Goal: Task Accomplishment & Management: Manage account settings

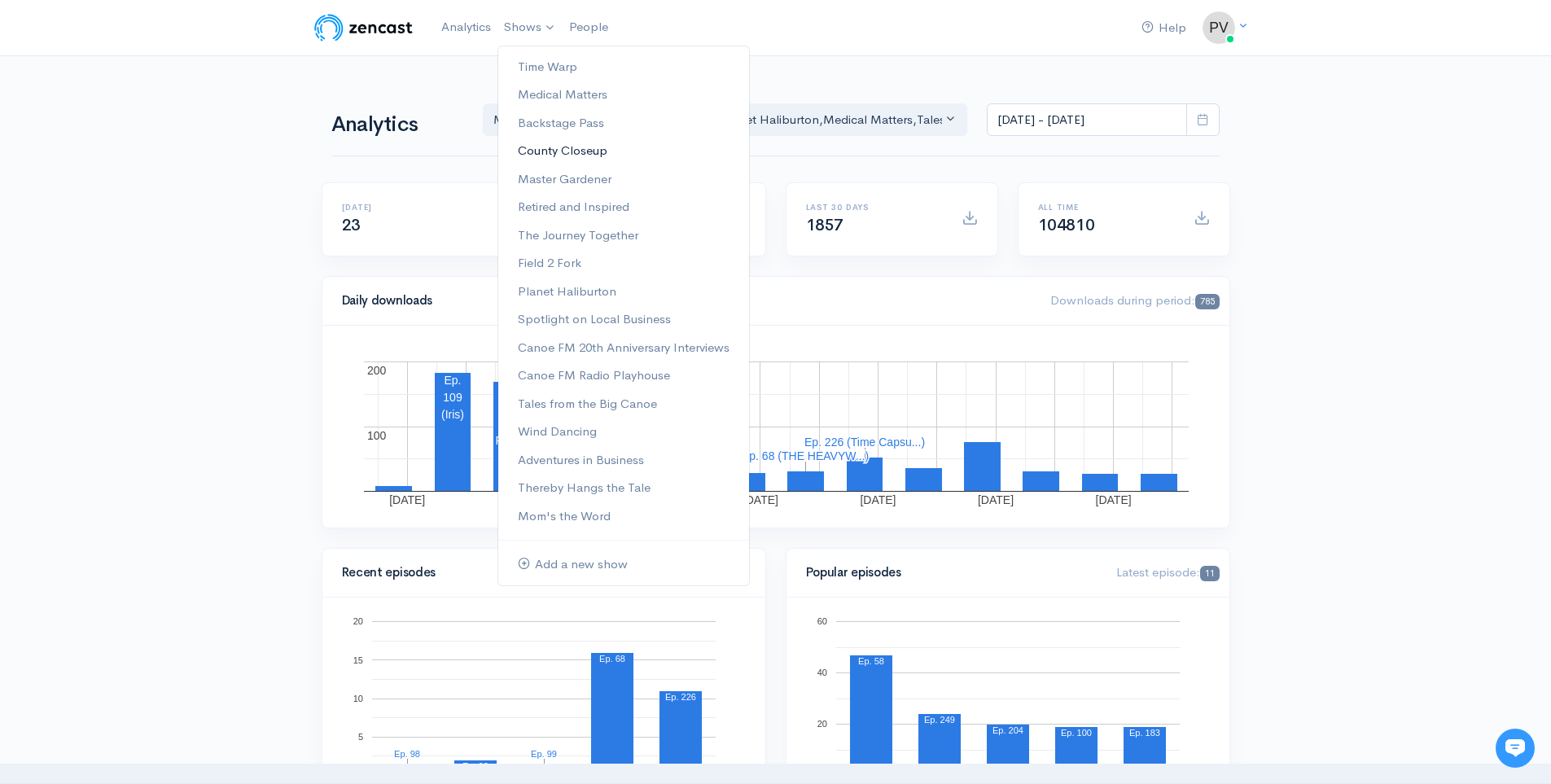
click at [571, 139] on link "County Closeup" at bounding box center [623, 151] width 250 height 28
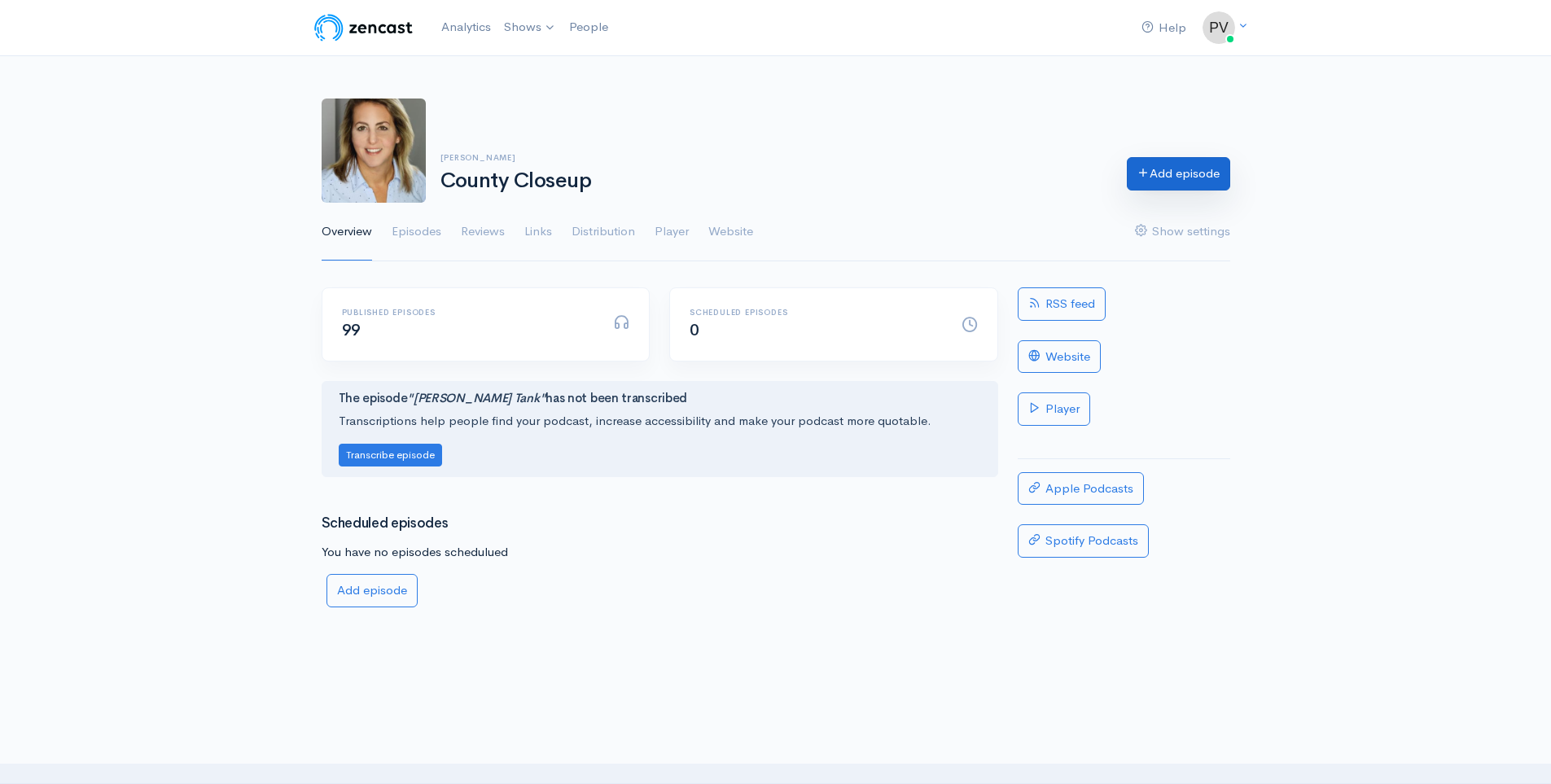
click at [1151, 179] on link "Add episode" at bounding box center [1178, 173] width 103 height 33
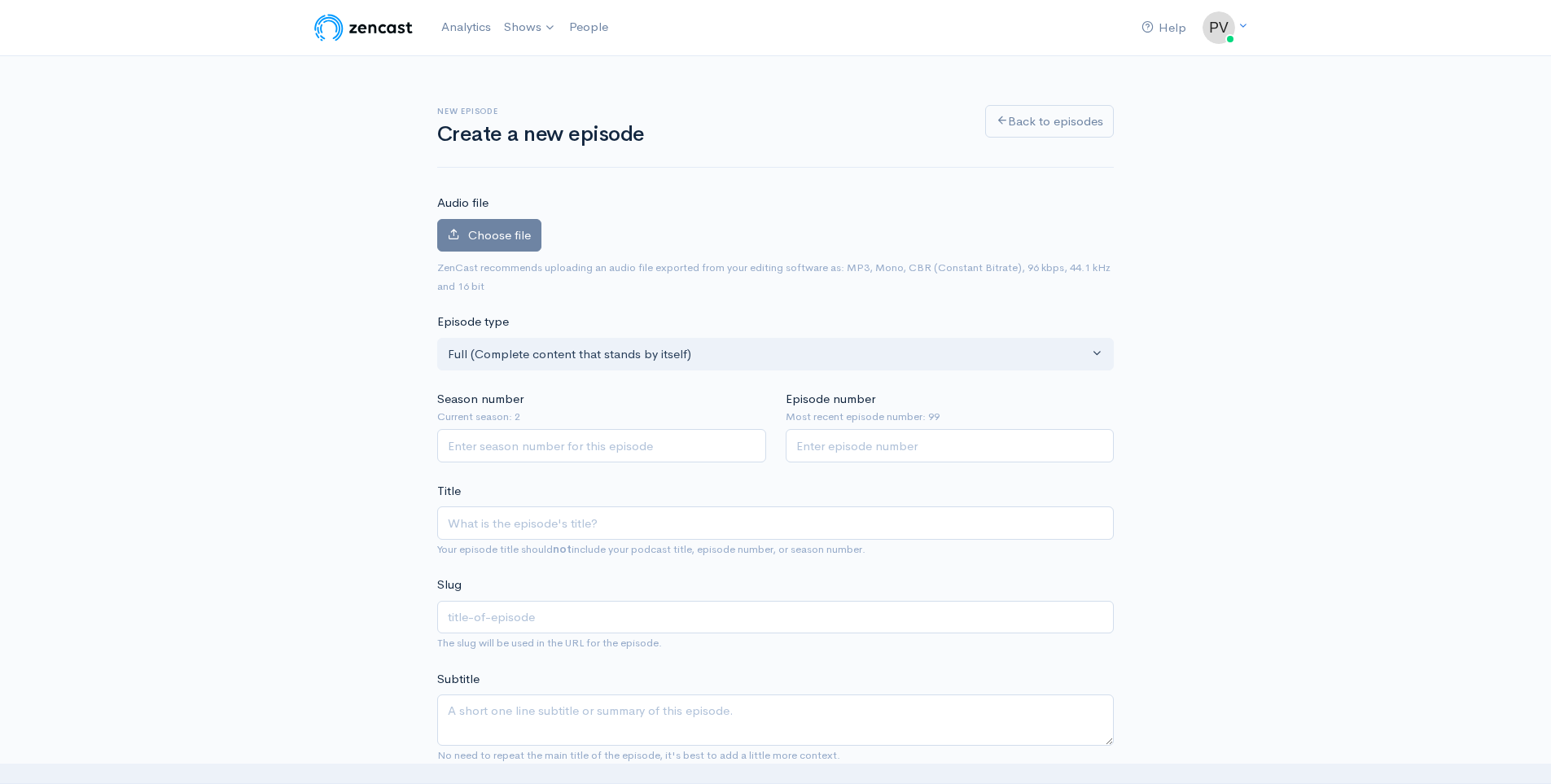
scroll to position [868, 0]
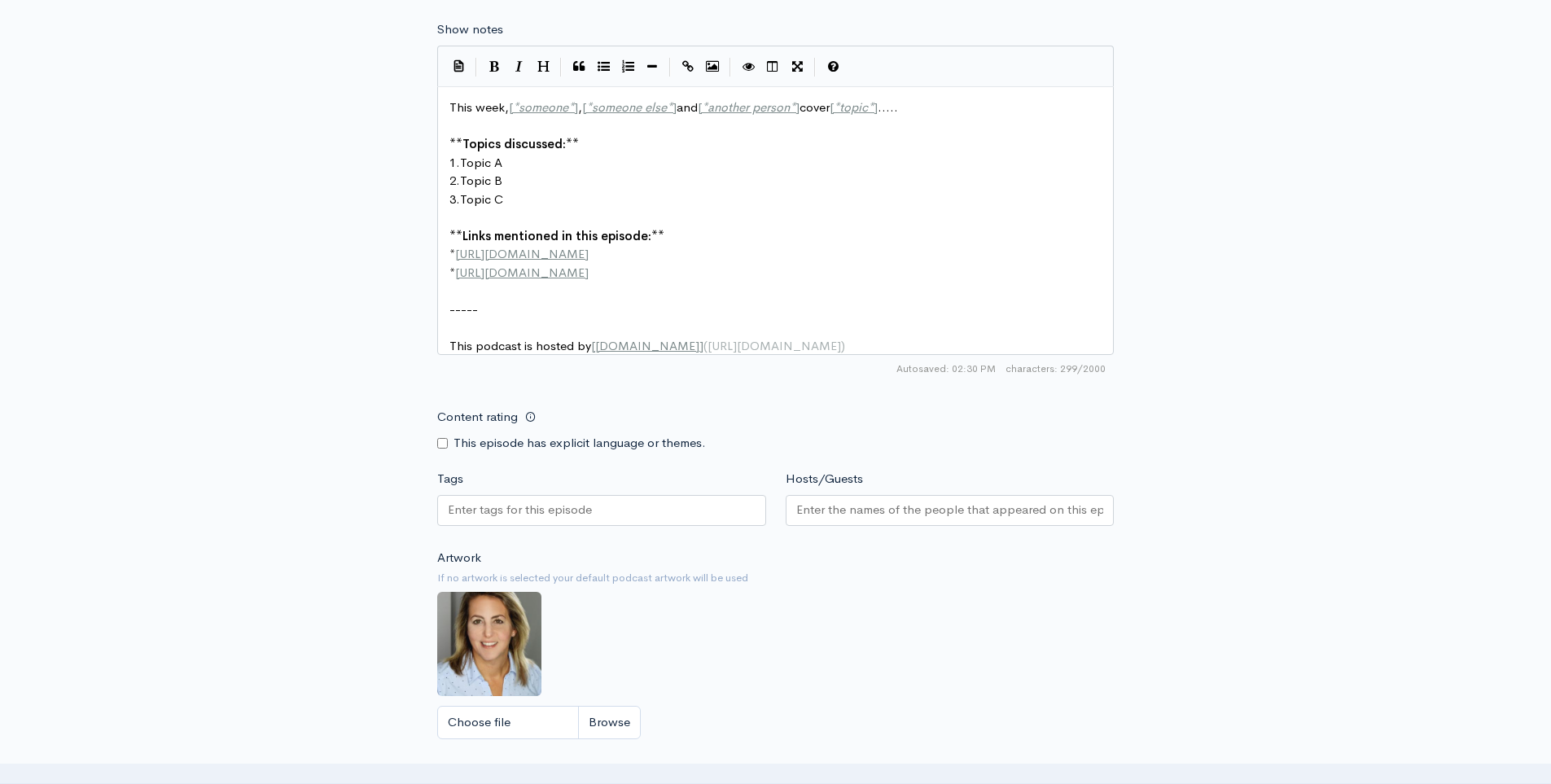
click at [574, 508] on div at bounding box center [602, 510] width 329 height 31
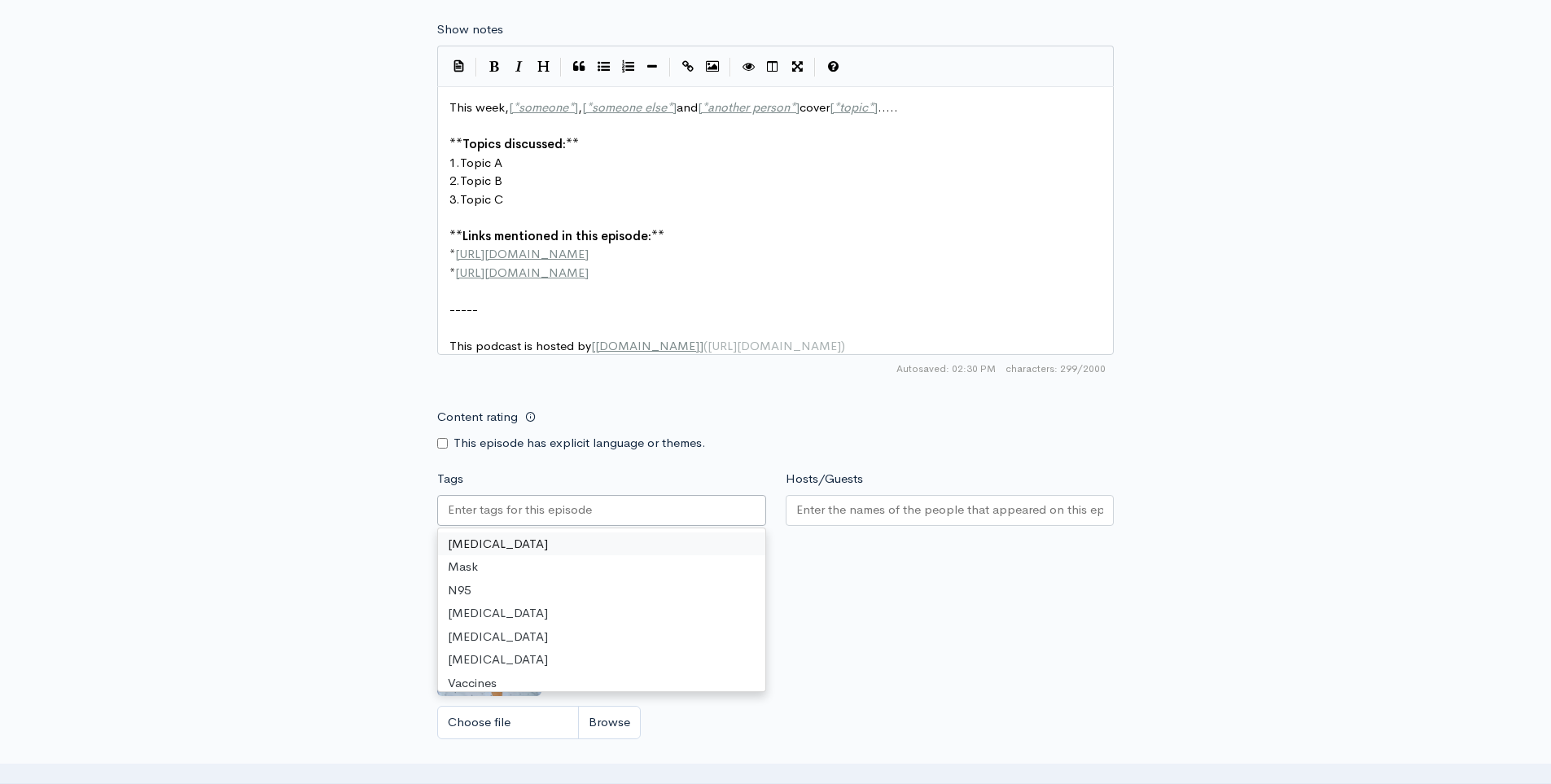
paste input "County Wide"
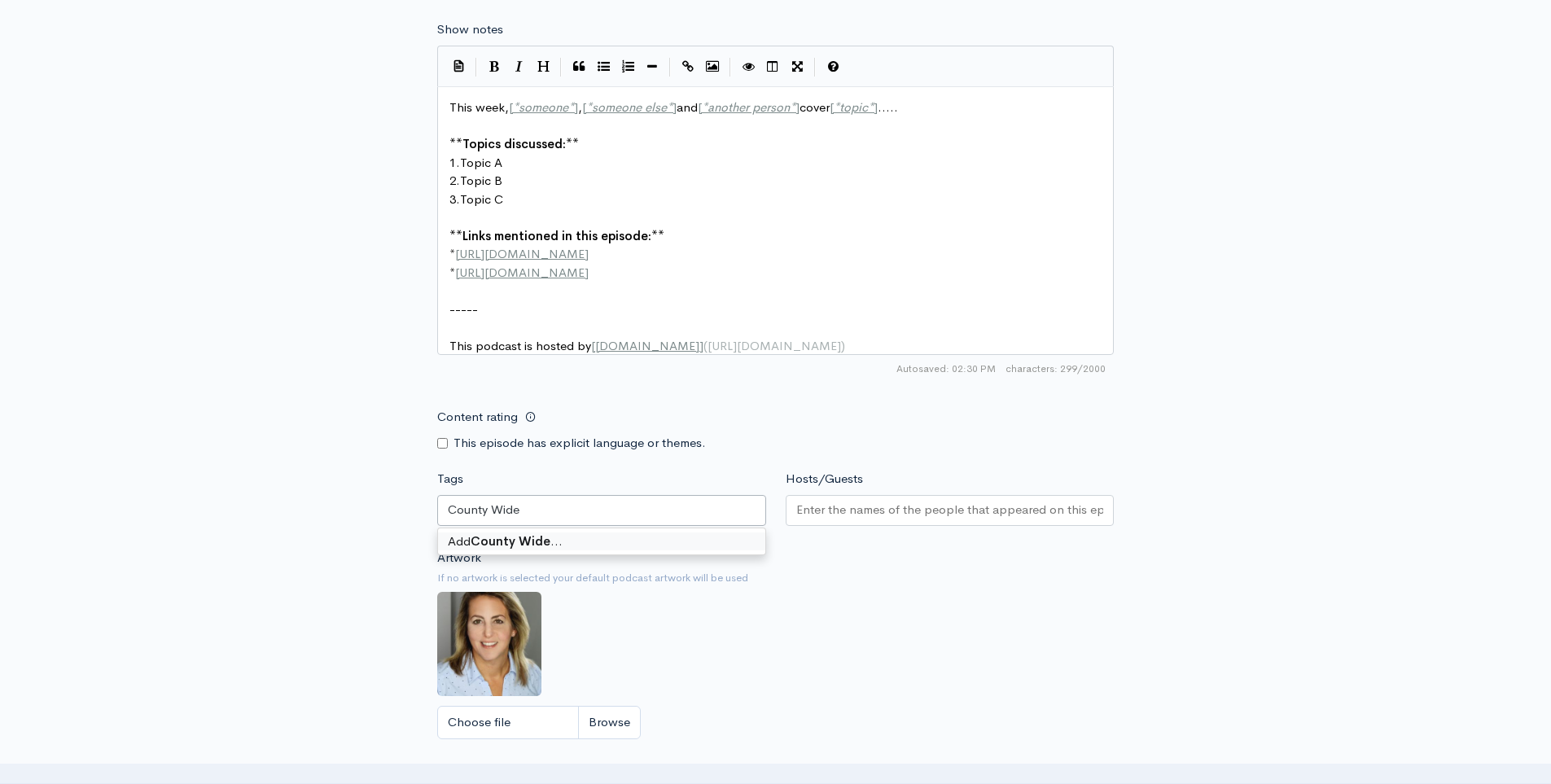
scroll to position [0, 0]
type input "County Wide"
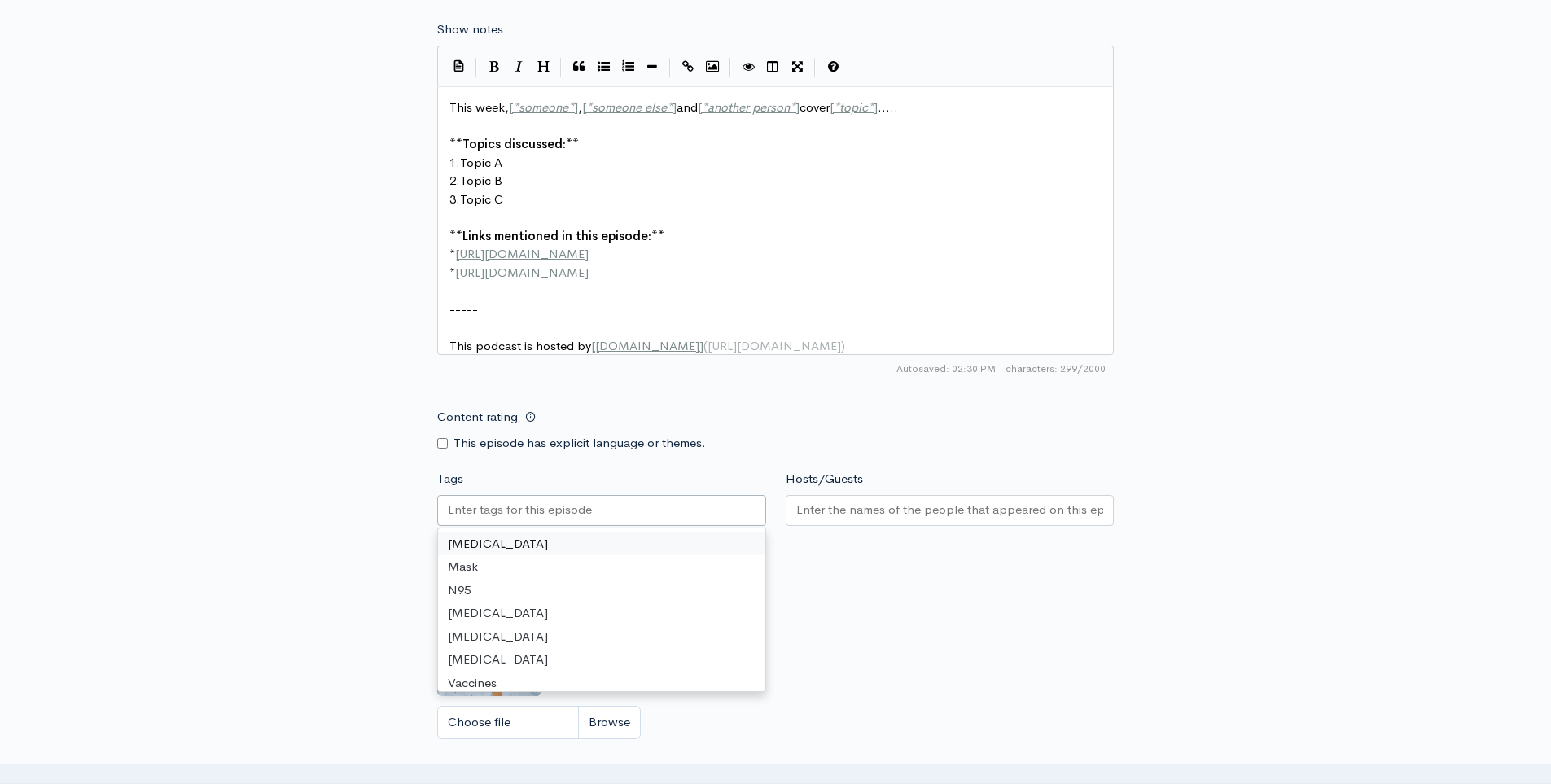
paste input "County-Wide"
type input "County-Wide"
click at [949, 586] on small "If no artwork is selected your default podcast artwork will be used" at bounding box center [776, 577] width 677 height 16
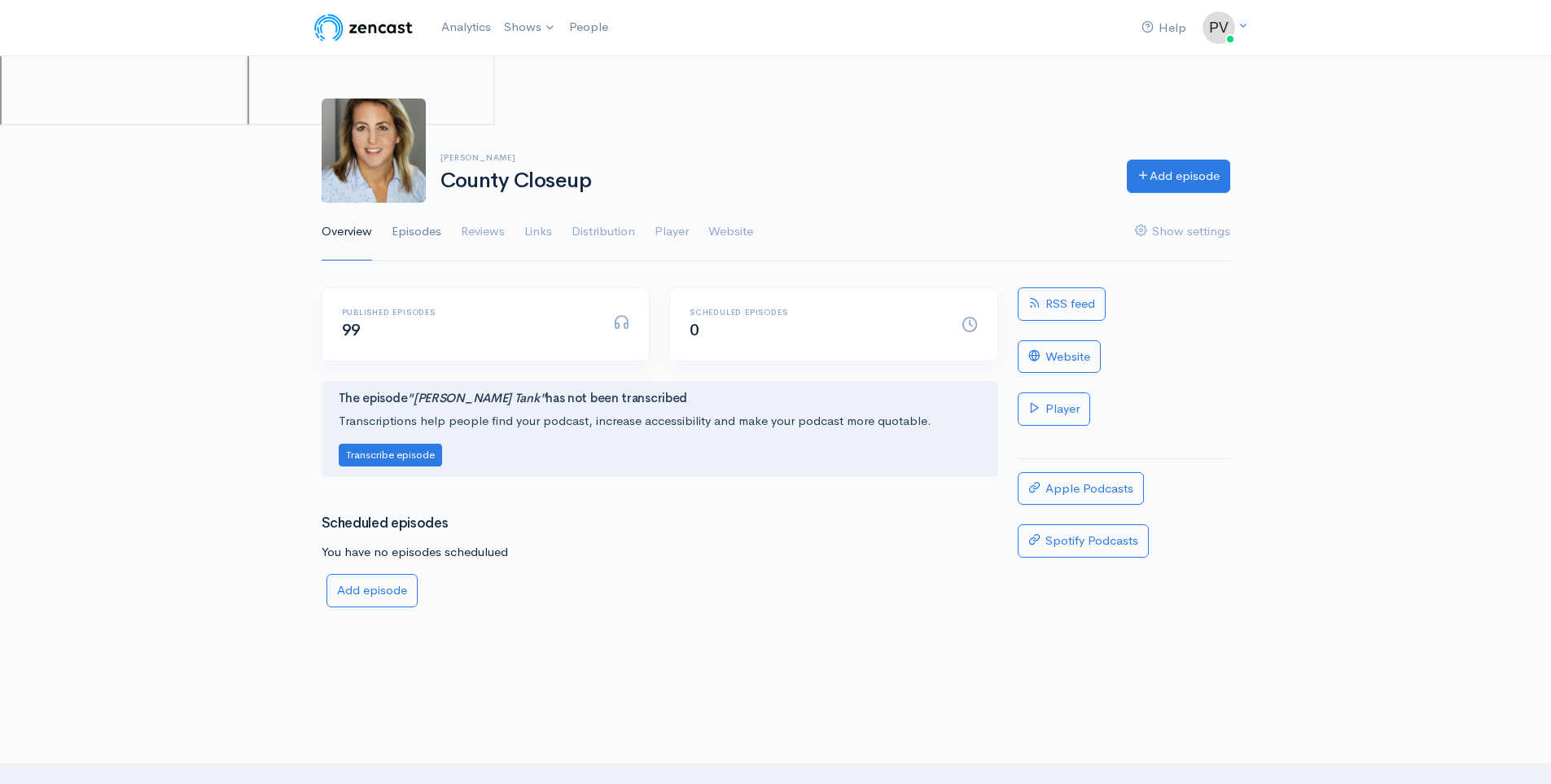
click at [424, 220] on link "Episodes" at bounding box center [416, 231] width 50 height 59
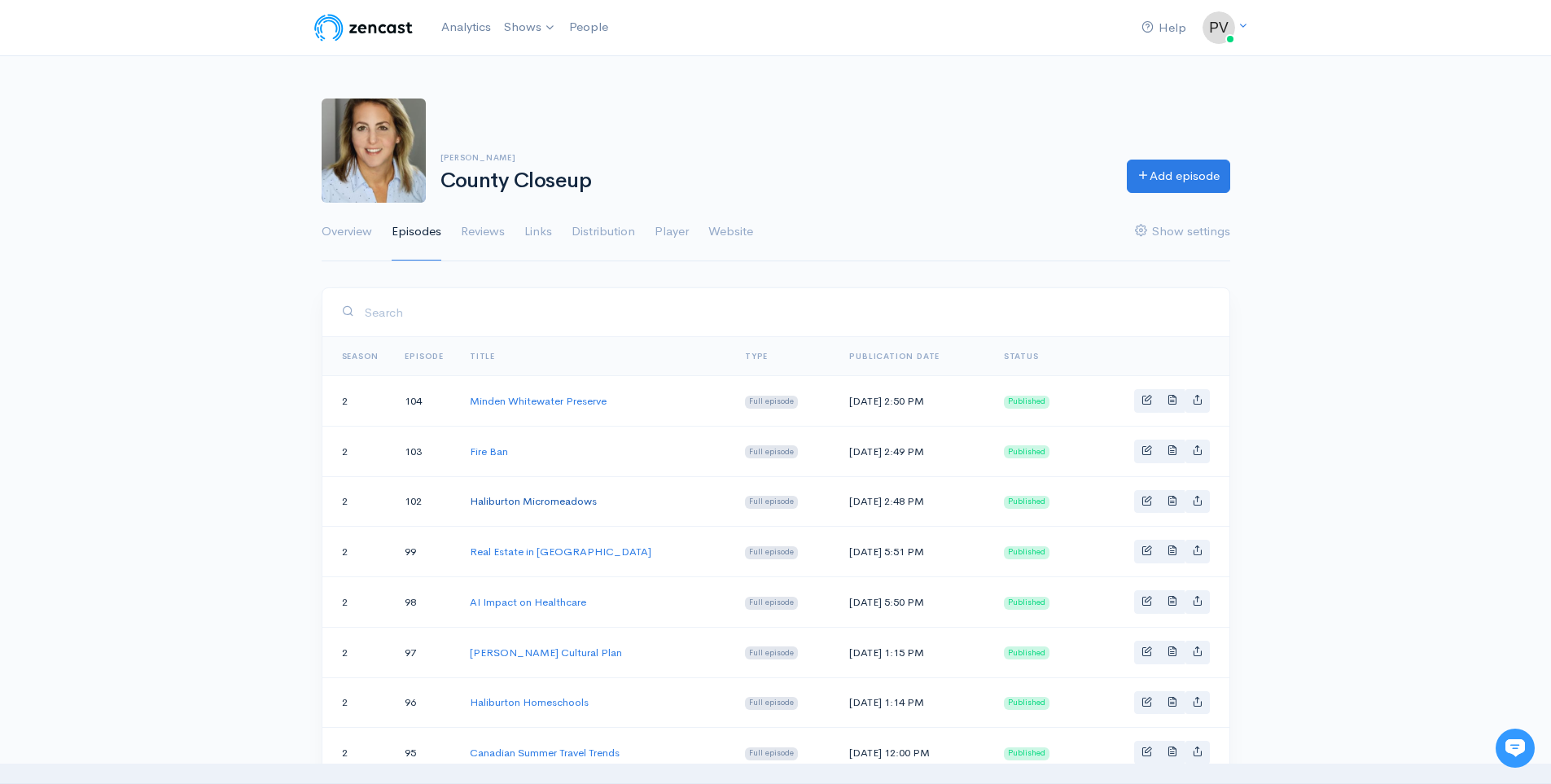
click at [543, 503] on link "Haliburton Micromeadows" at bounding box center [533, 501] width 127 height 14
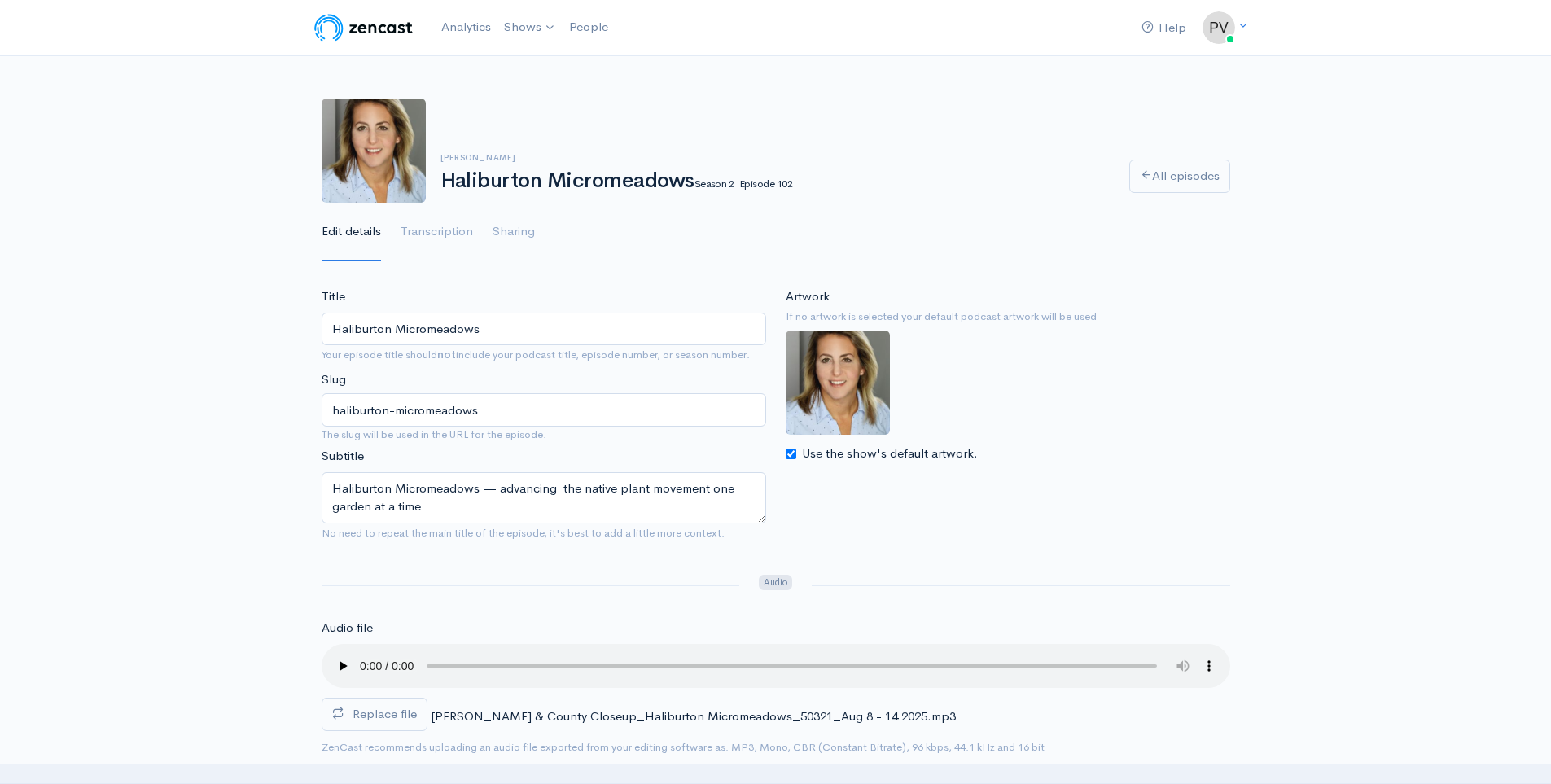
scroll to position [868, 0]
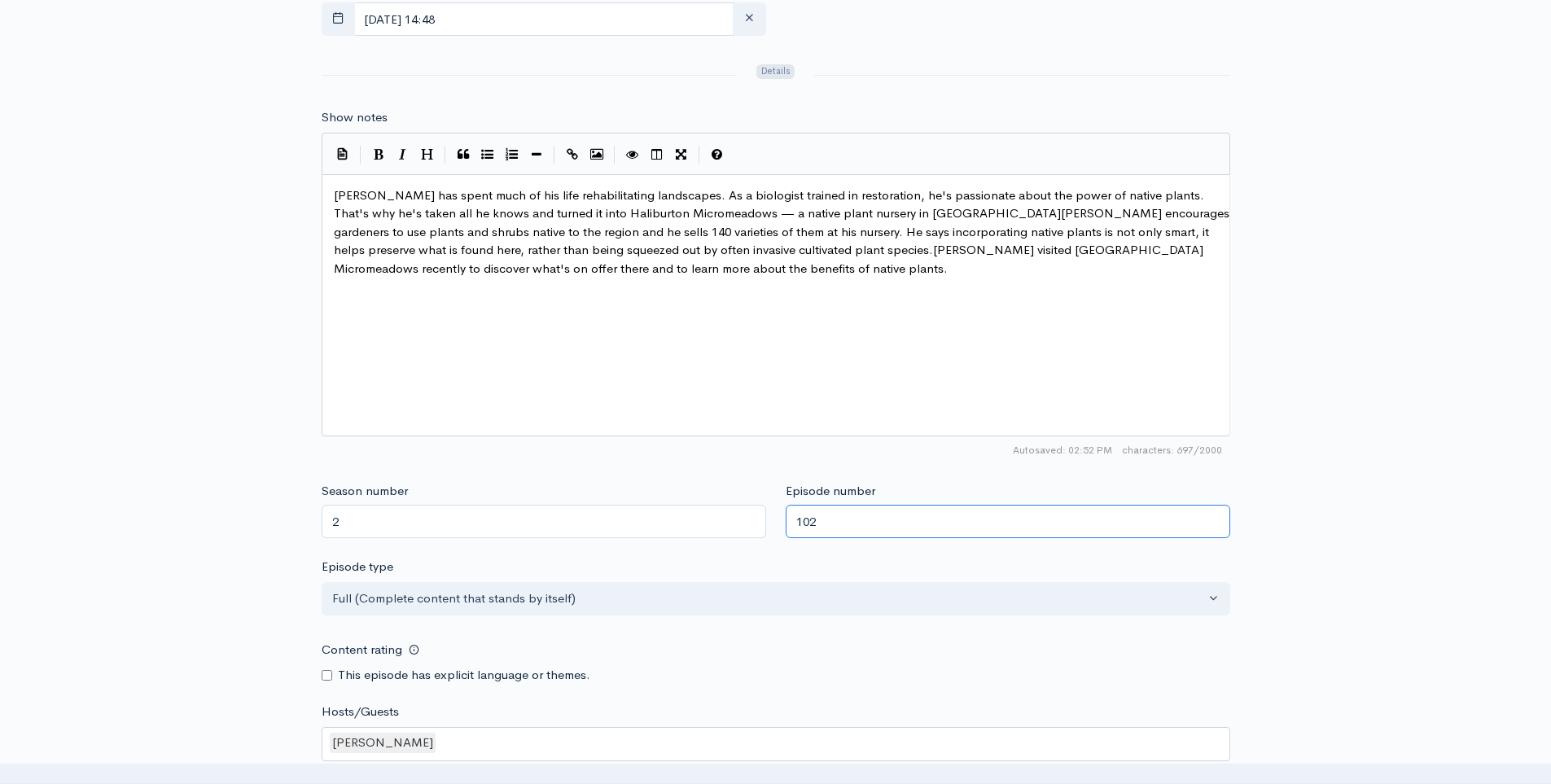
click at [878, 530] on input "102" at bounding box center [1008, 520] width 444 height 33
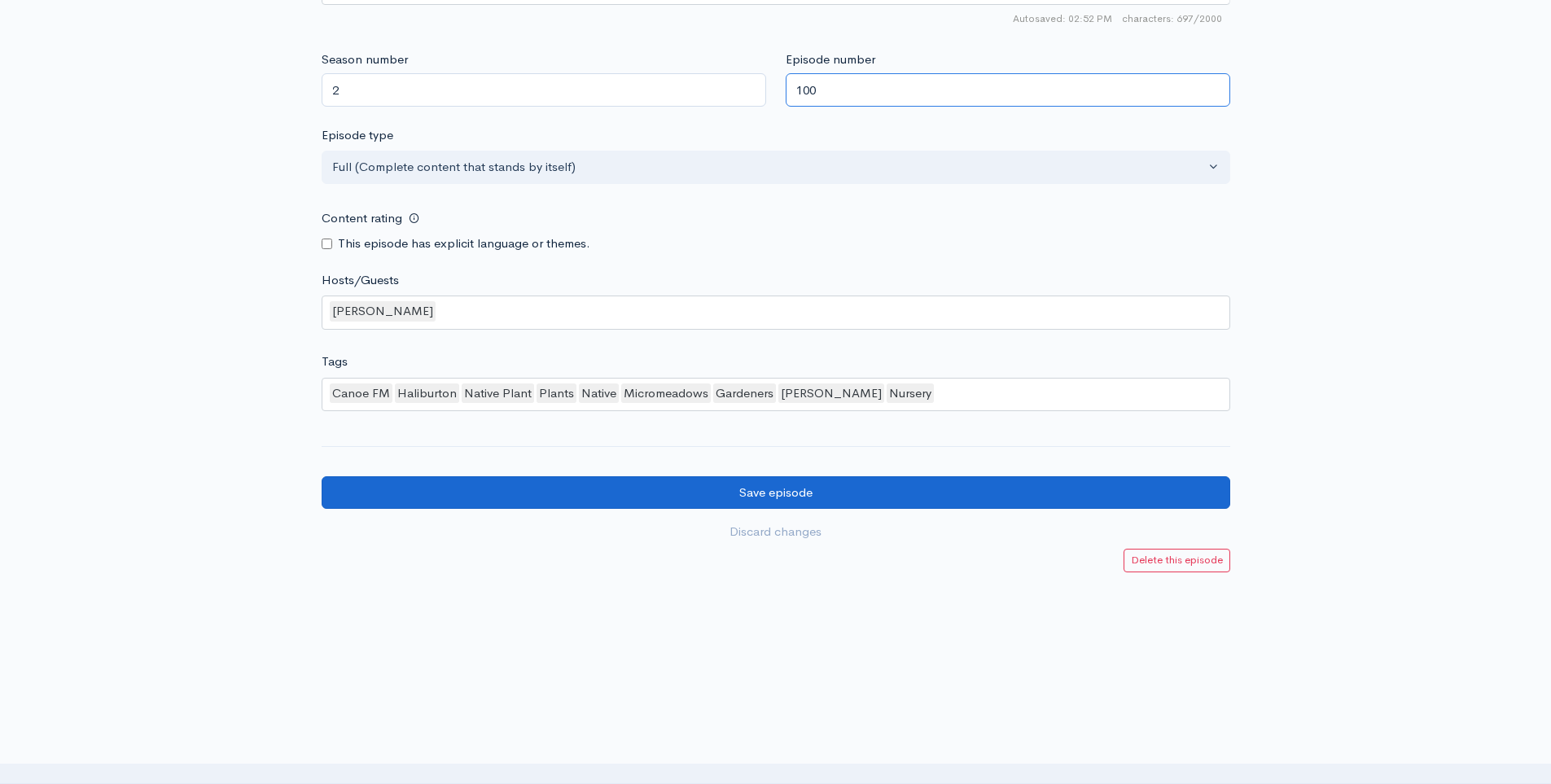
type input "100"
click at [900, 498] on input "Save episode" at bounding box center [775, 492] width 908 height 33
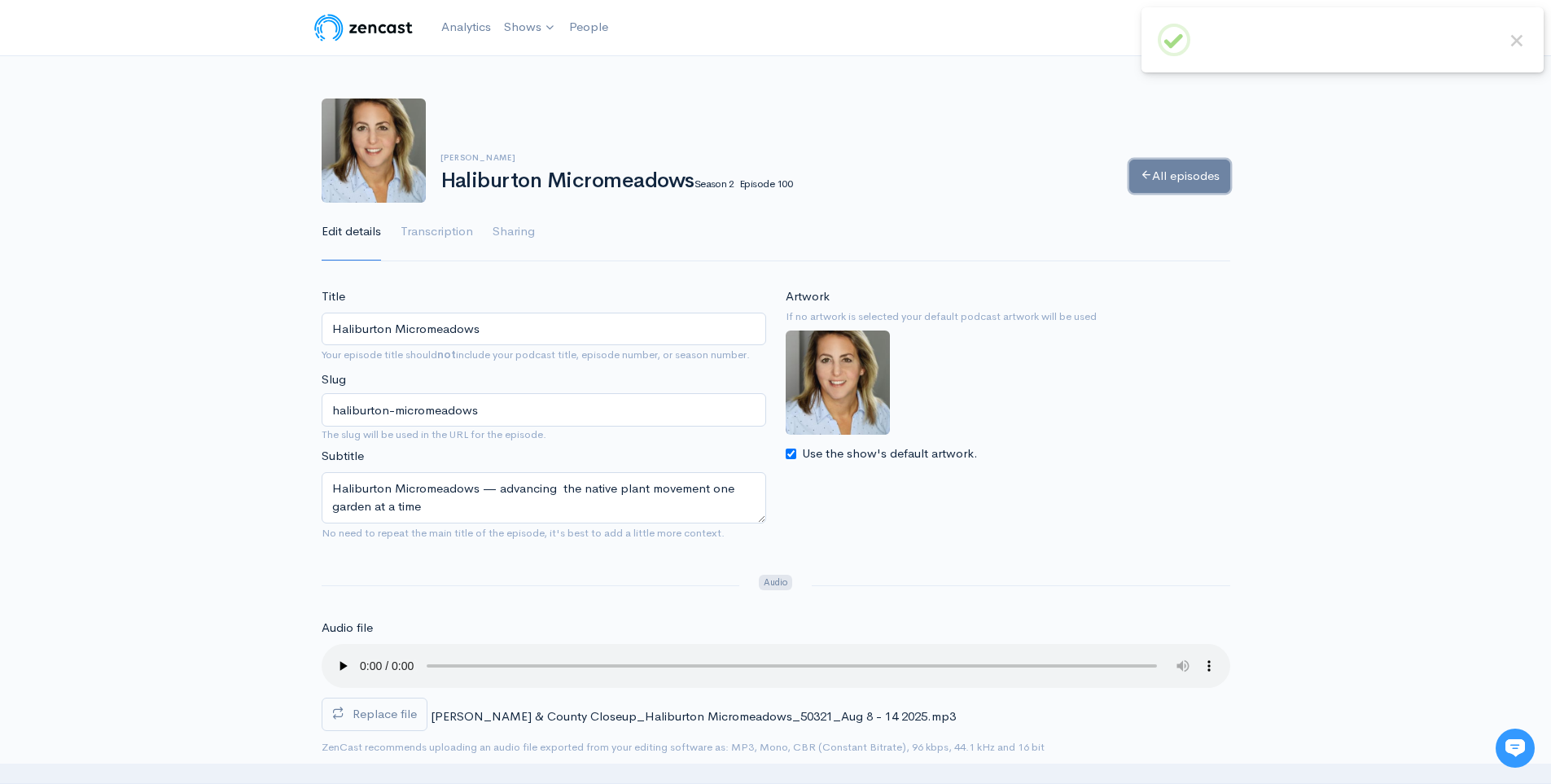
click at [1170, 166] on link "All episodes" at bounding box center [1180, 176] width 101 height 33
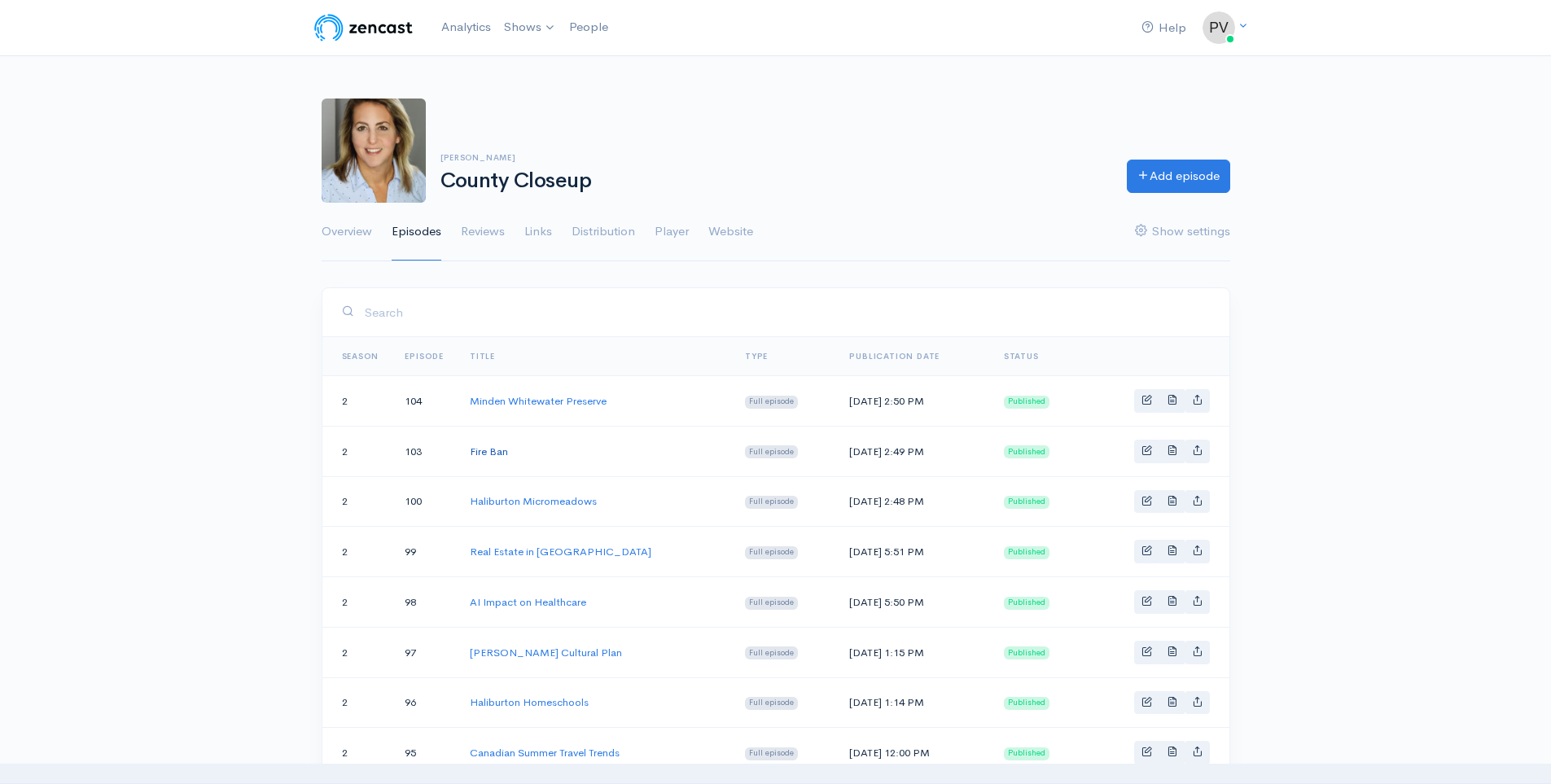
click at [495, 444] on link "Fire Ban" at bounding box center [489, 451] width 38 height 14
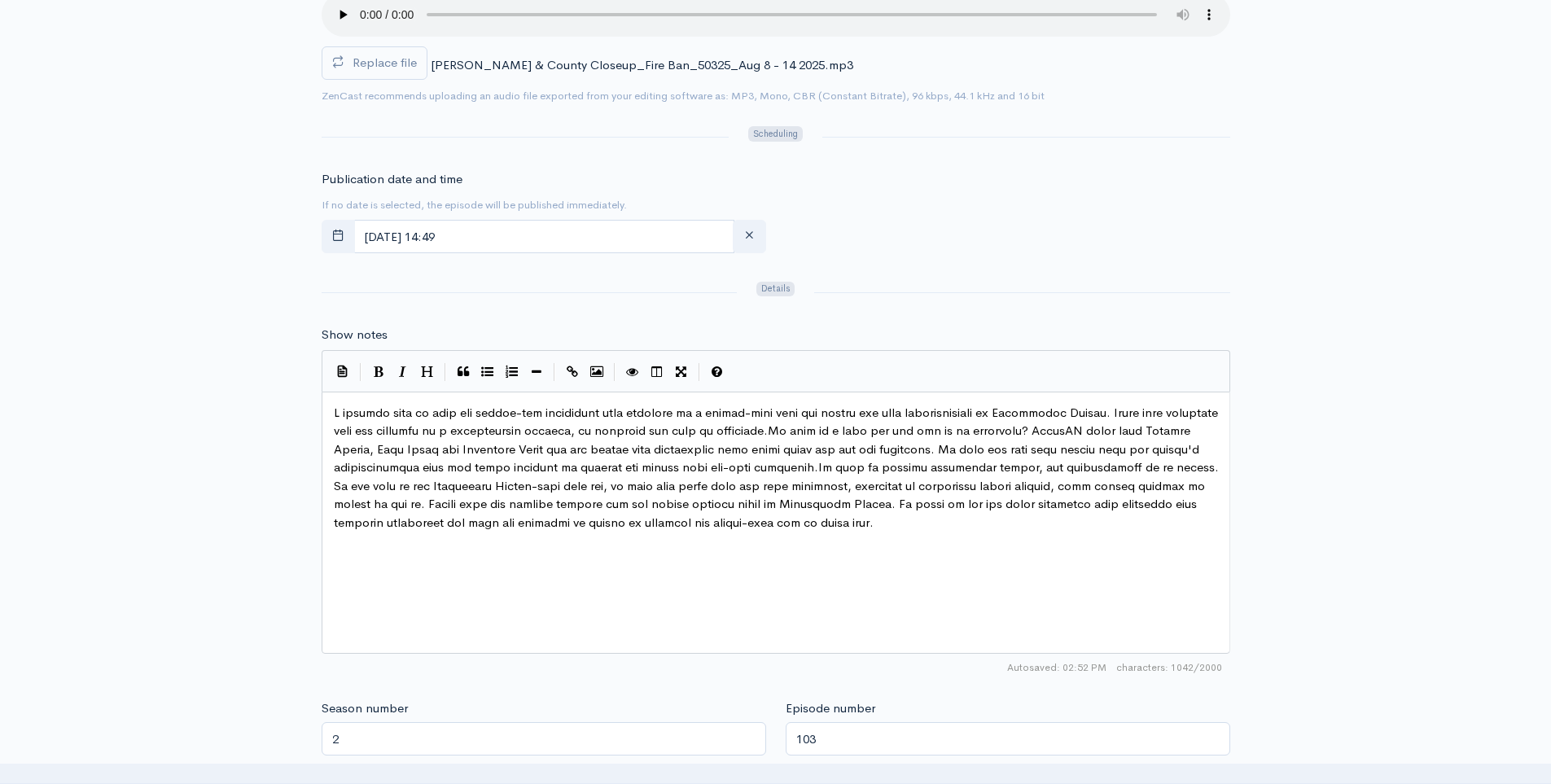
scroll to position [868, 0]
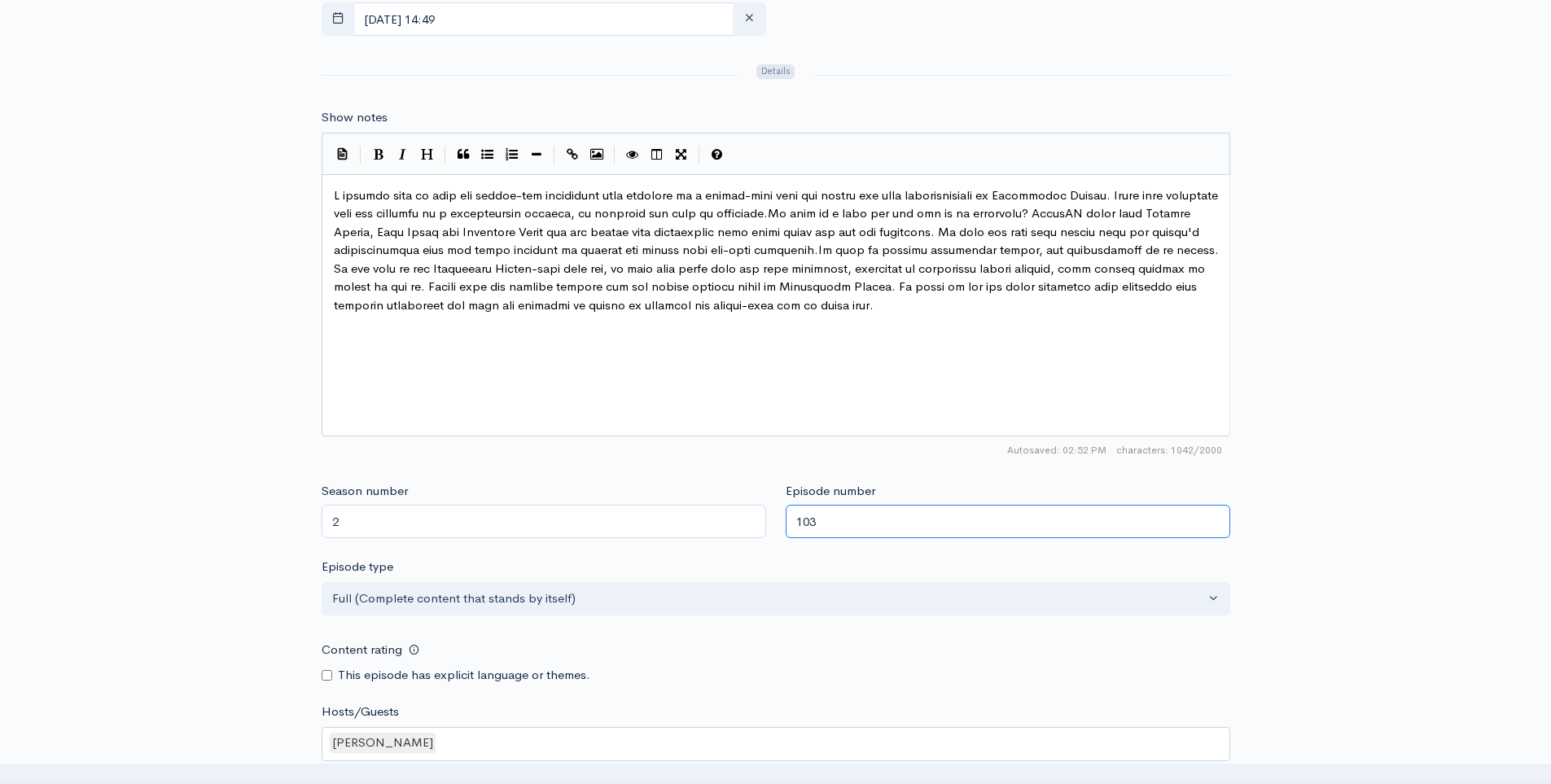
drag, startPoint x: 893, startPoint y: 523, endPoint x: 808, endPoint y: 532, distance: 85.5
click at [808, 532] on input "103" at bounding box center [1008, 520] width 444 height 33
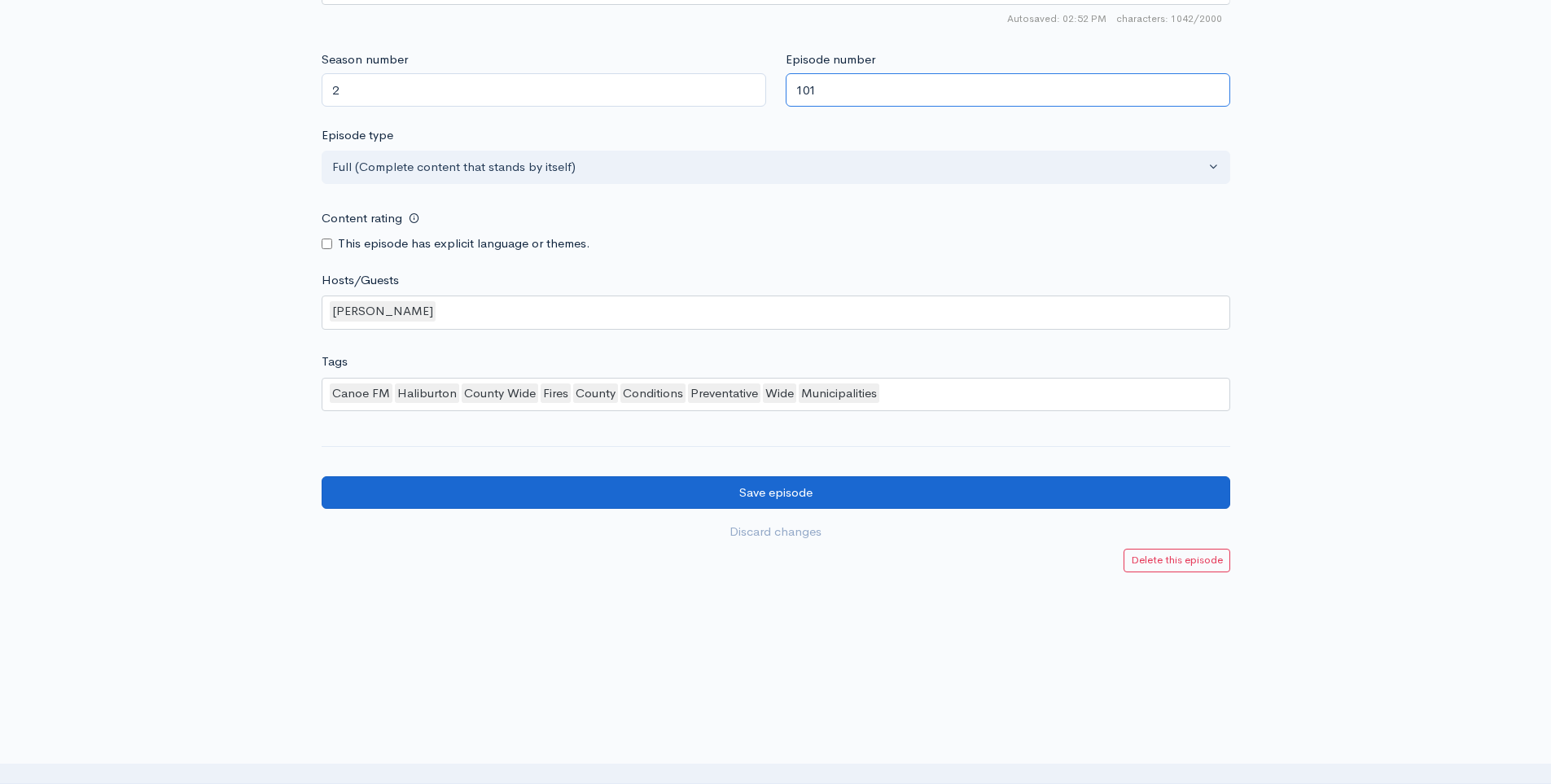
type input "101"
click at [777, 503] on input "Save episode" at bounding box center [775, 492] width 908 height 33
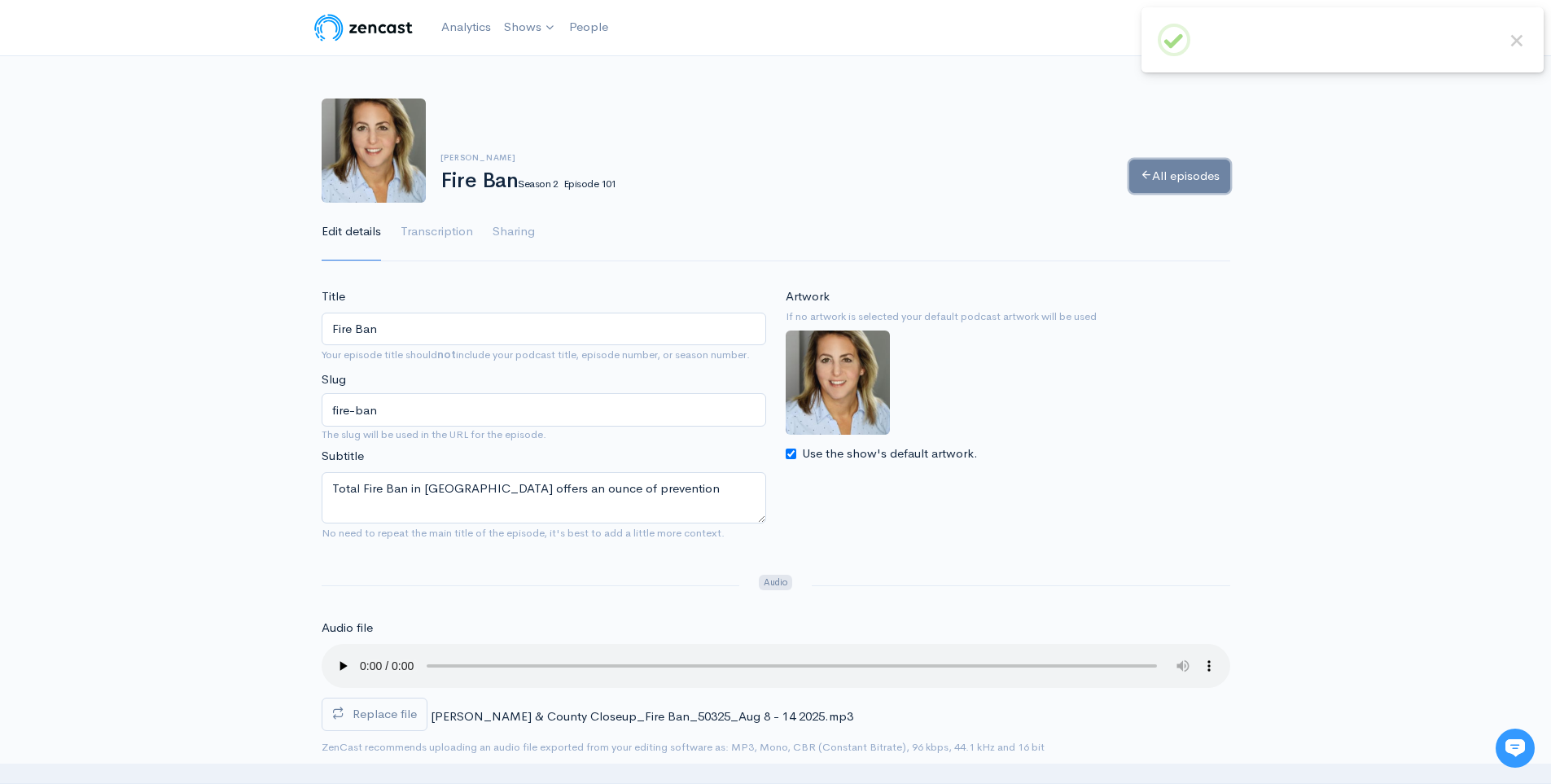
click at [1208, 162] on link "All episodes" at bounding box center [1180, 176] width 101 height 33
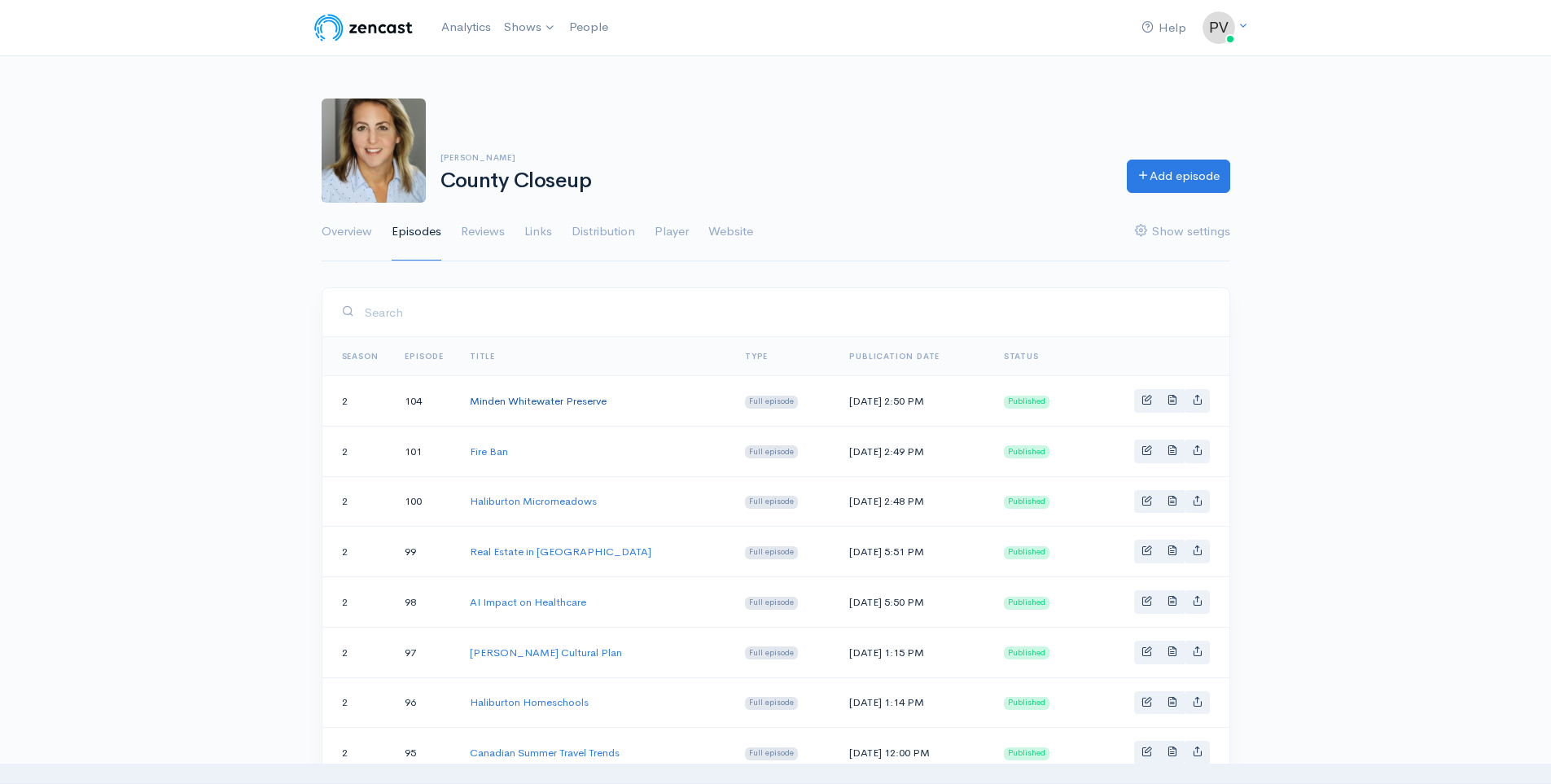
click at [548, 402] on link "Minden Whitewater Preserve" at bounding box center [538, 401] width 137 height 14
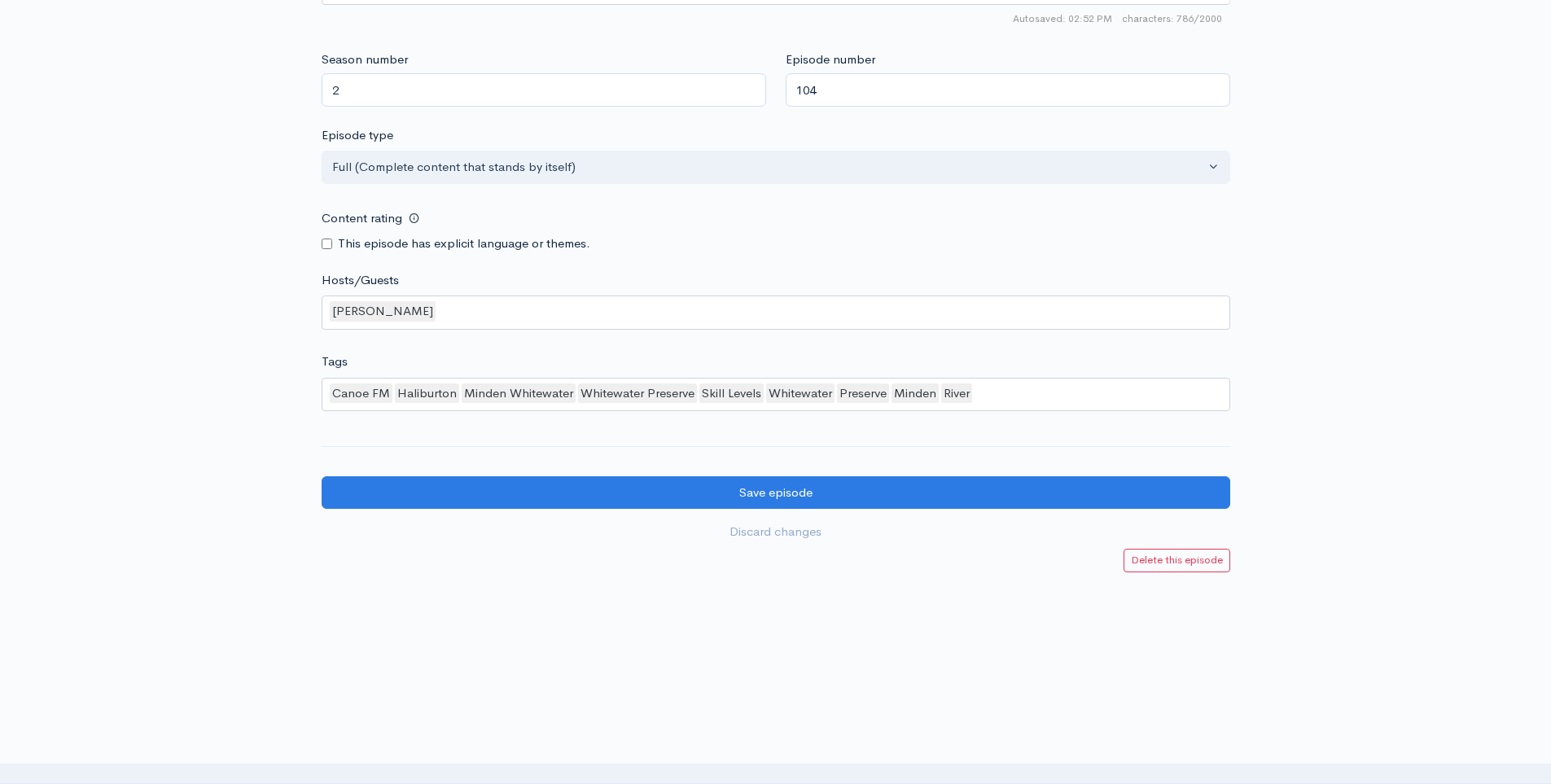
scroll to position [1082, 0]
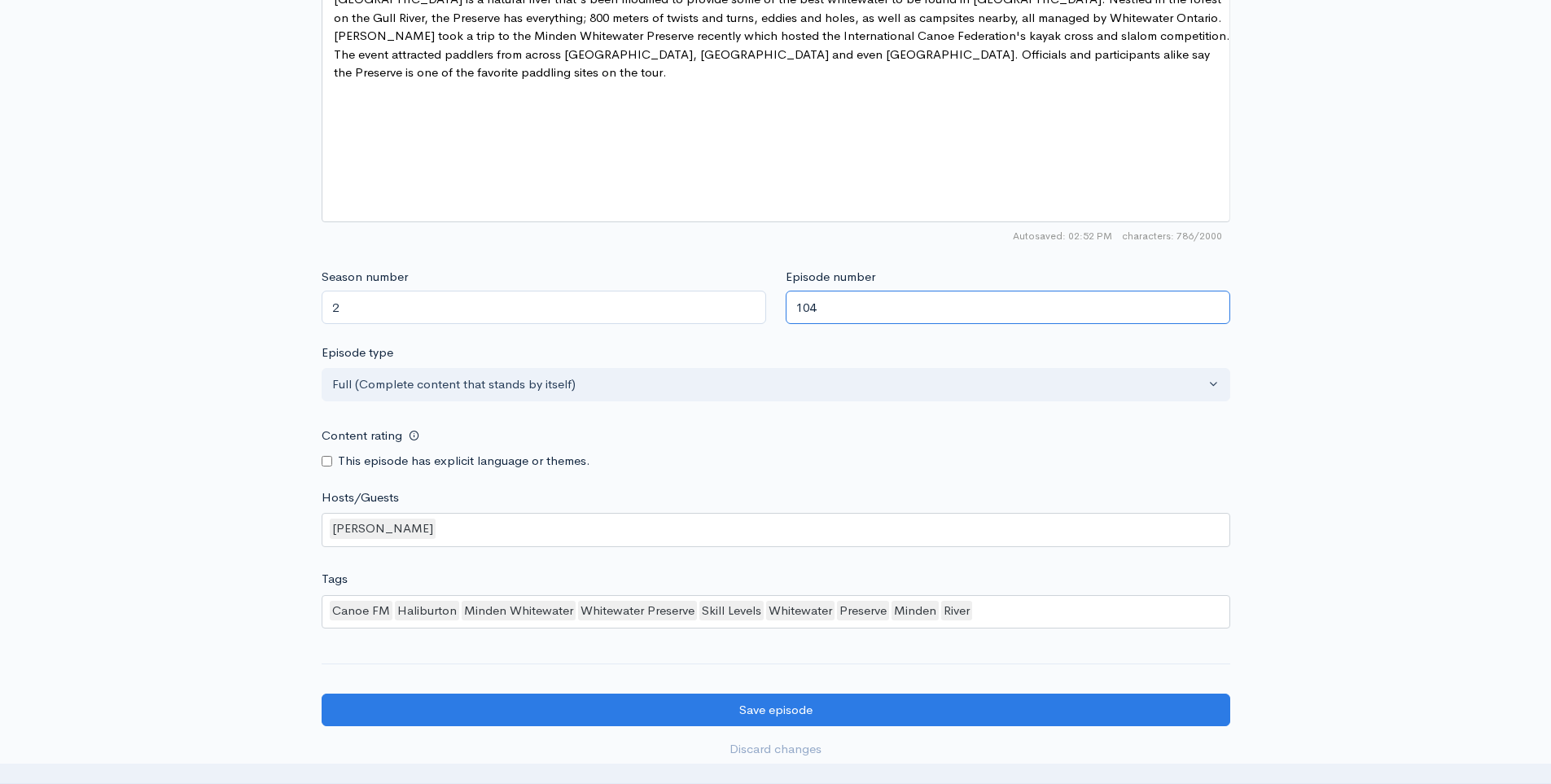
drag, startPoint x: 904, startPoint y: 311, endPoint x: 808, endPoint y: 315, distance: 96.1
click at [808, 315] on input "104" at bounding box center [1008, 307] width 444 height 33
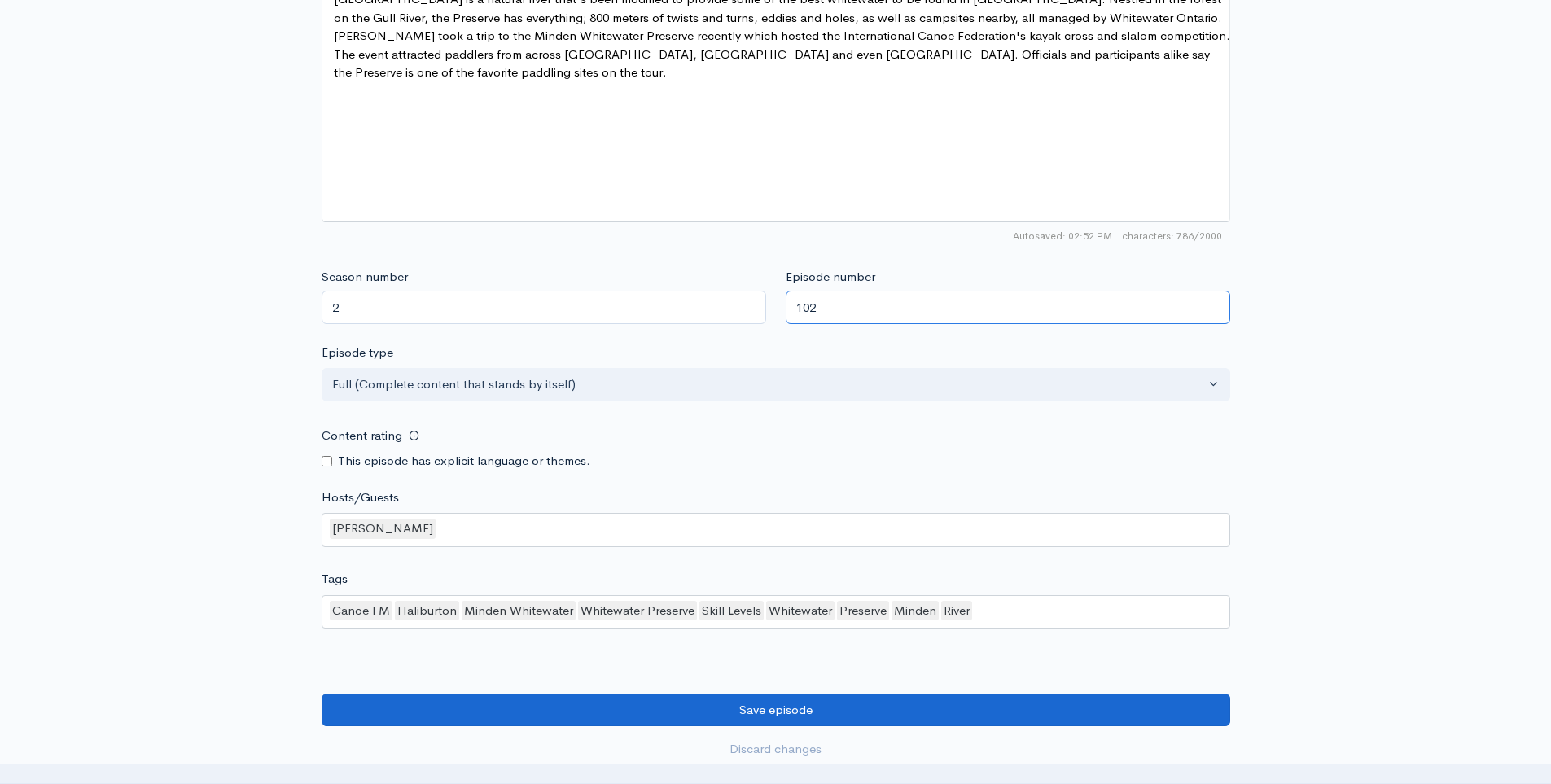
type input "102"
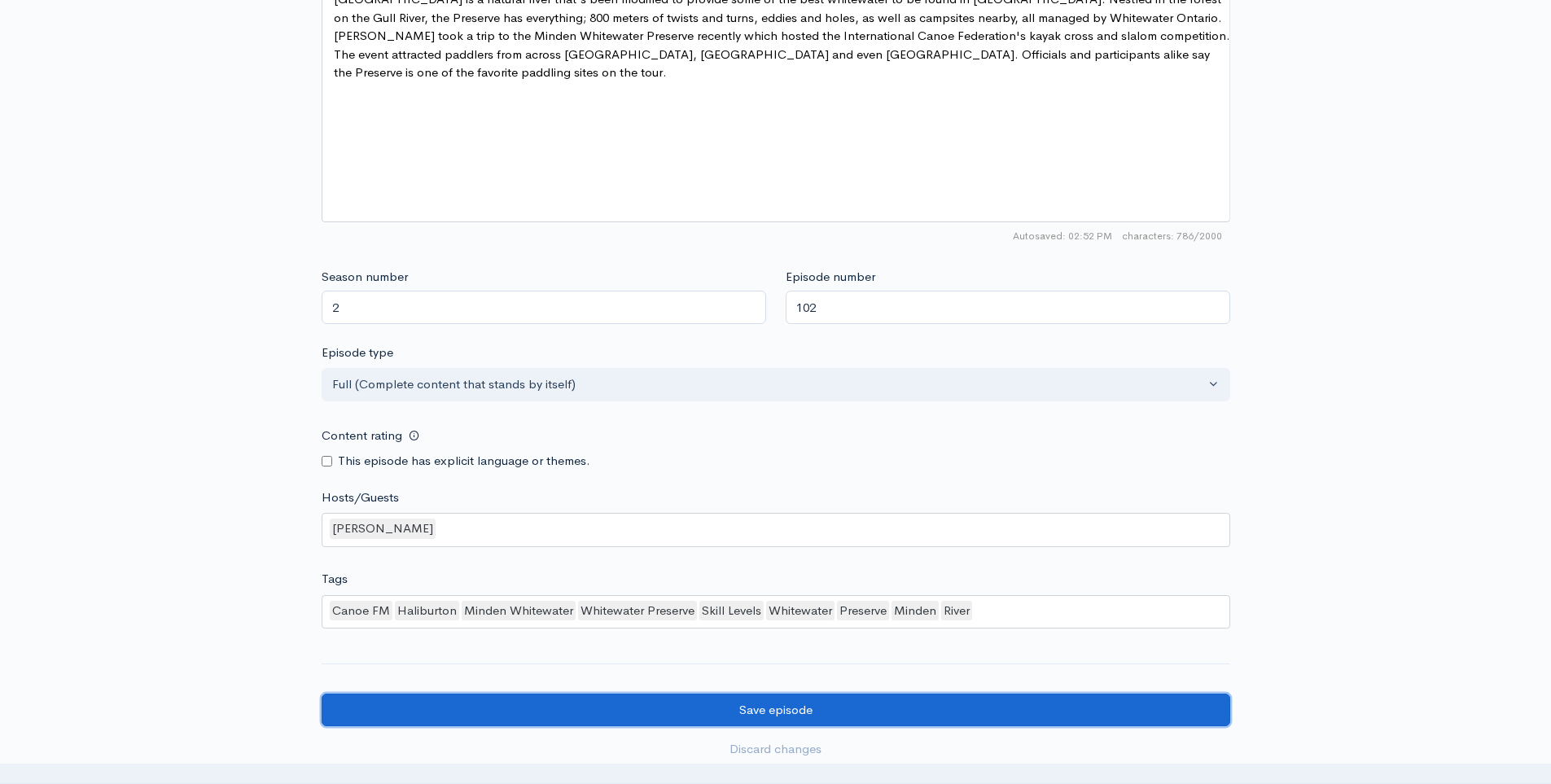
click at [905, 704] on input "Save episode" at bounding box center [775, 709] width 908 height 33
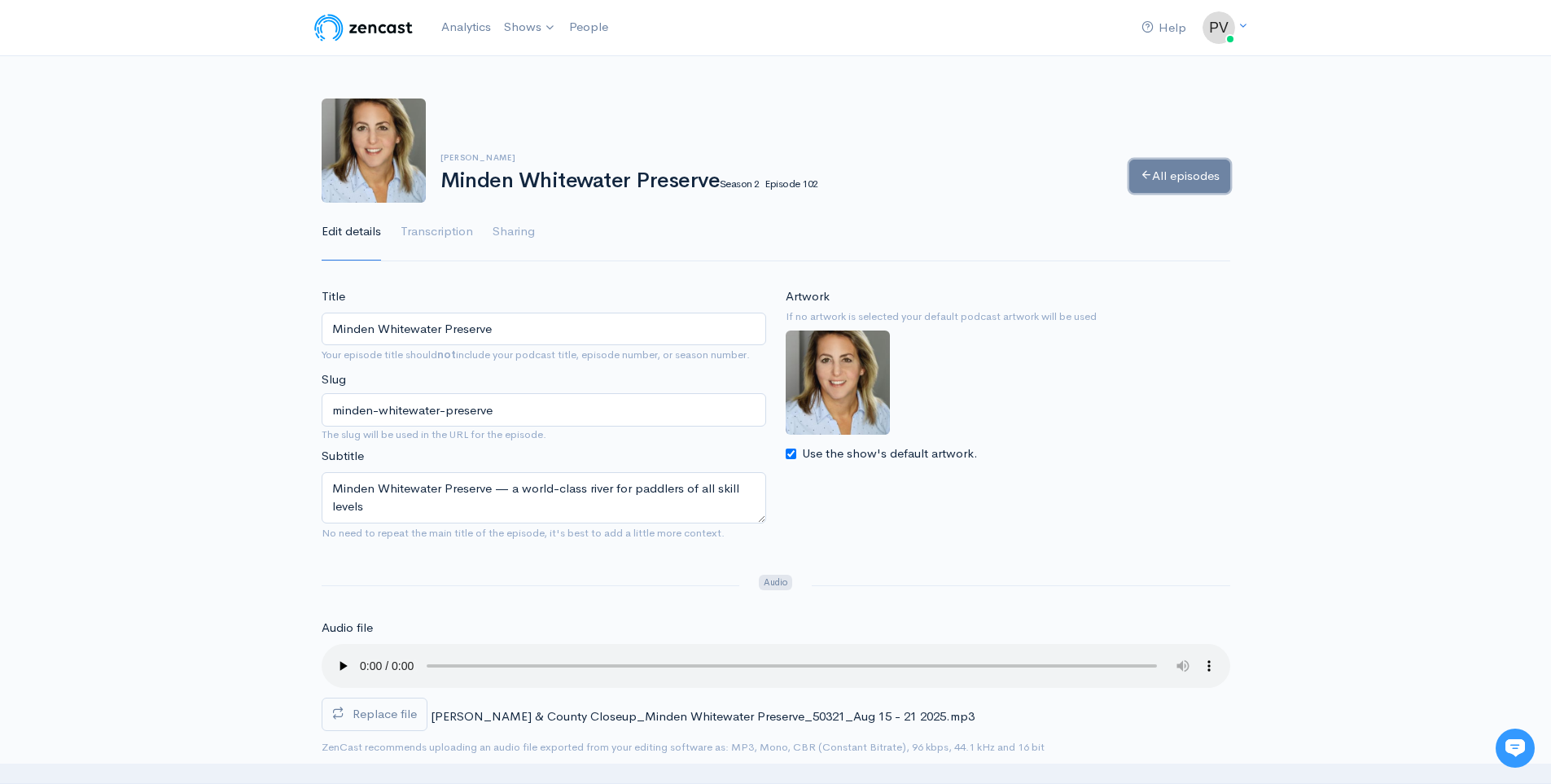
click at [1157, 191] on link "All episodes" at bounding box center [1180, 176] width 101 height 33
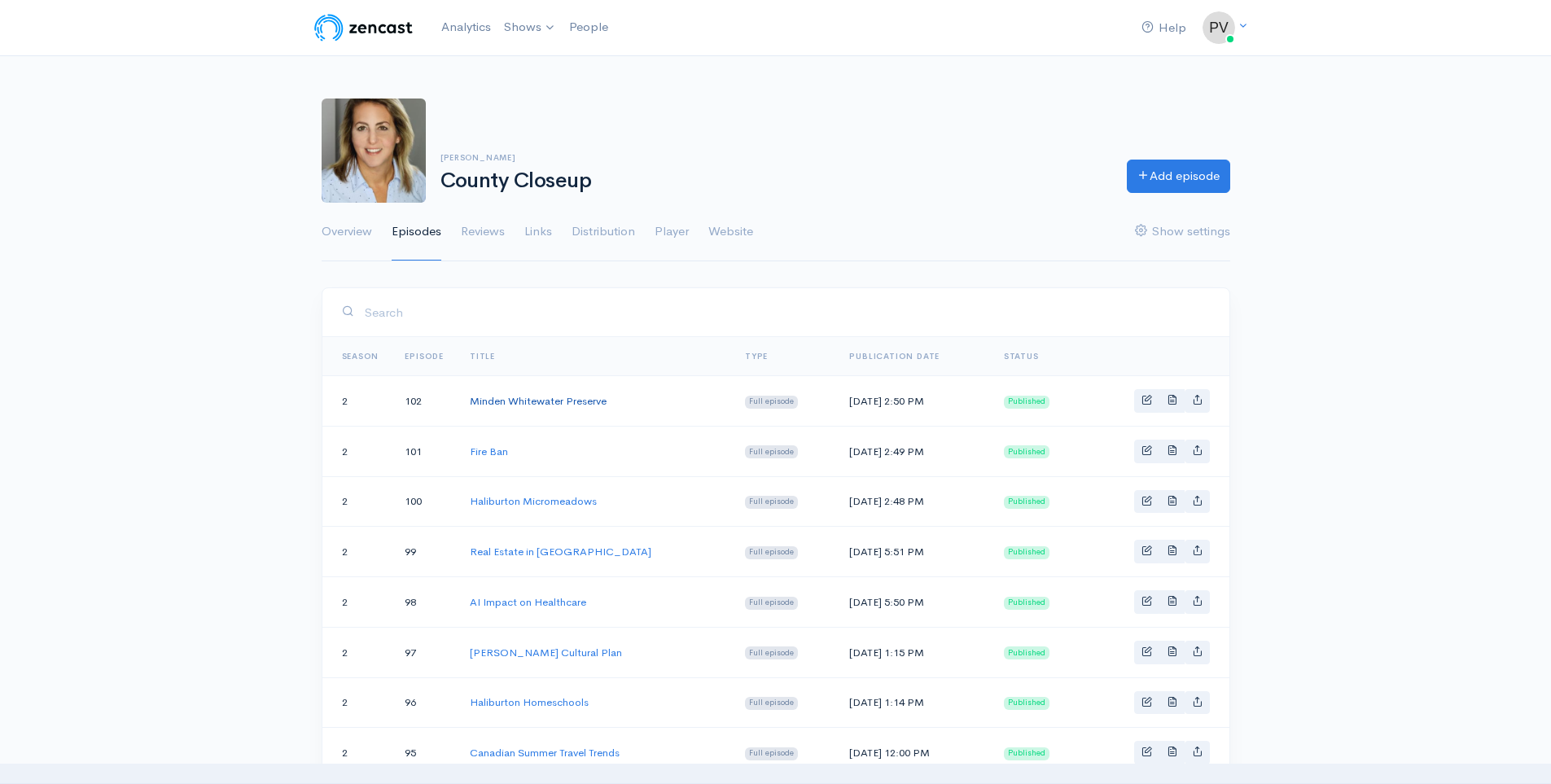
click at [592, 402] on link "Minden Whitewater Preserve" at bounding box center [538, 401] width 137 height 14
click at [491, 455] on link "Fire Ban" at bounding box center [489, 451] width 38 height 14
